Goal: Transaction & Acquisition: Subscribe to service/newsletter

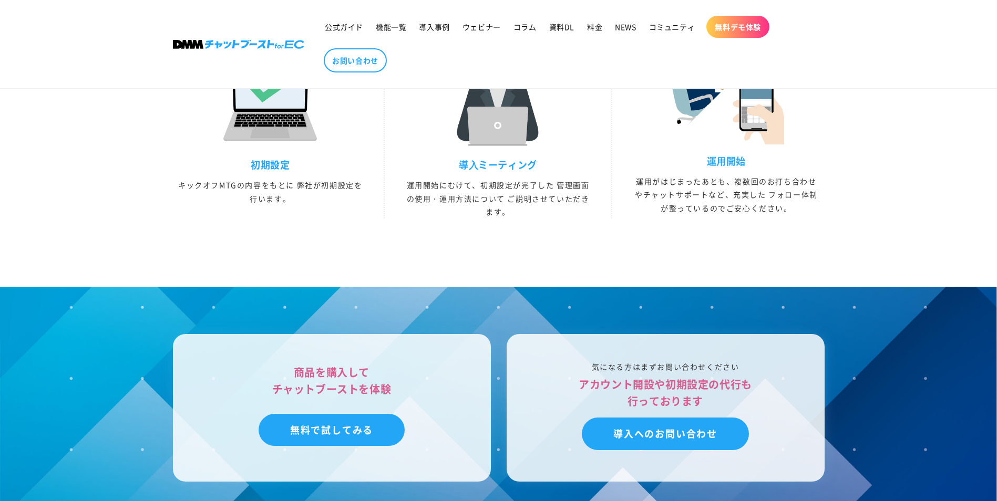
scroll to position [3047, 0]
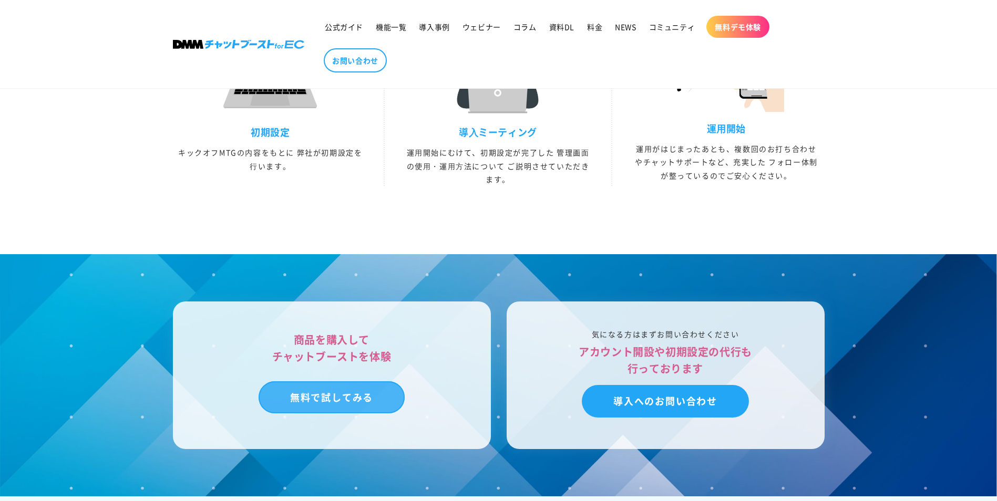
click at [348, 414] on link "無料で試してみる" at bounding box center [331, 397] width 146 height 33
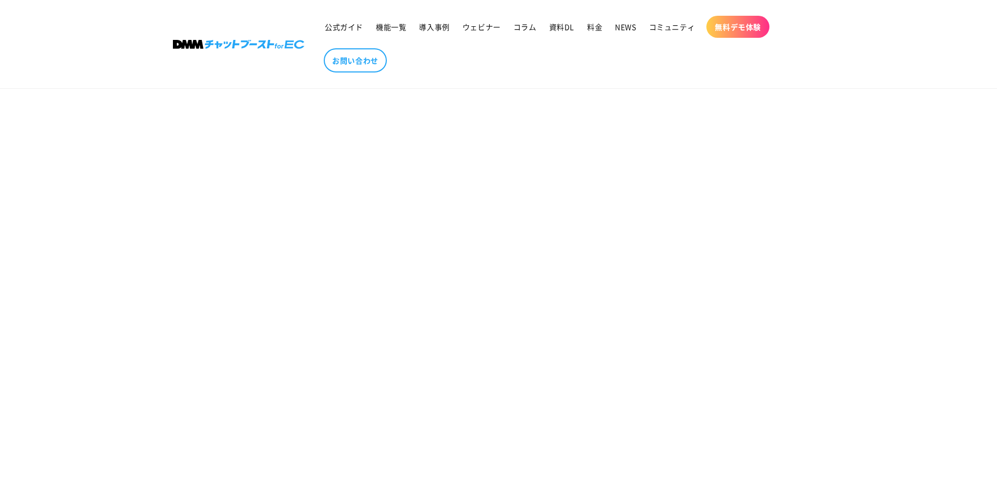
scroll to position [420, 0]
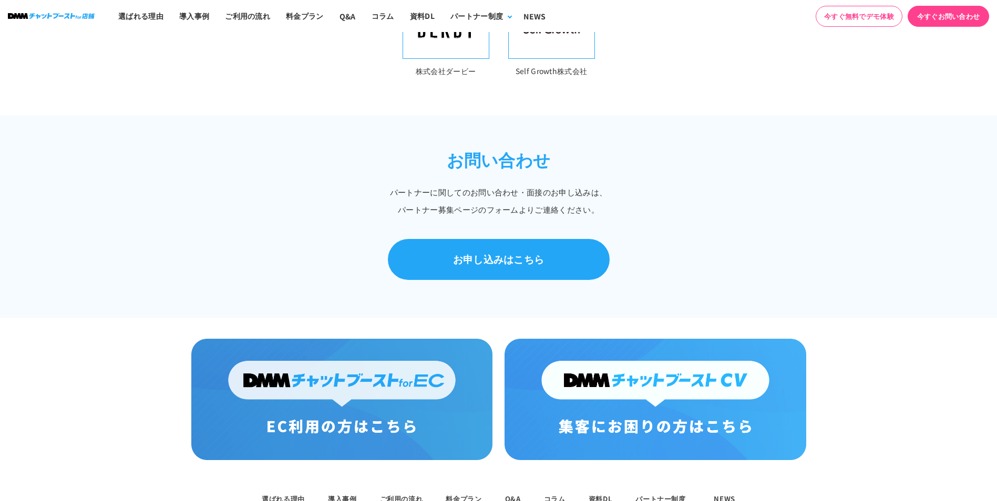
scroll to position [261, 0]
